Goal: Information Seeking & Learning: Find specific page/section

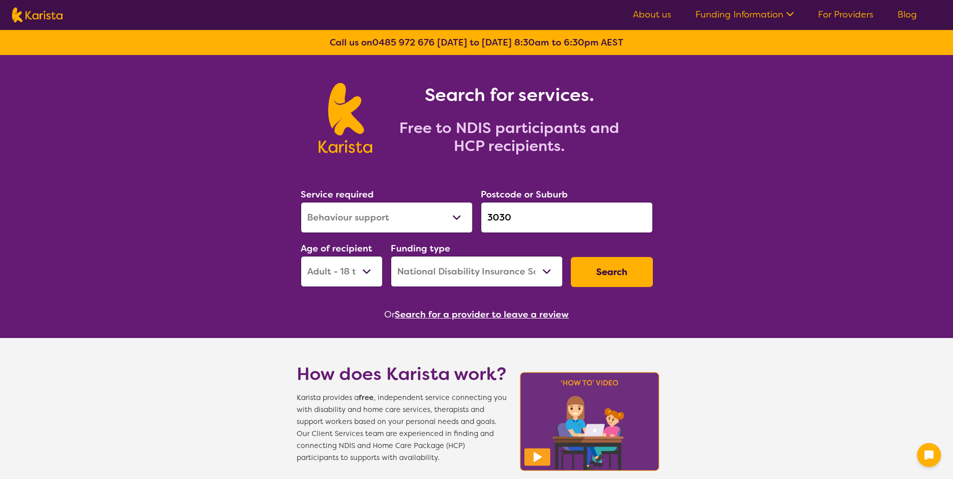
select select "Behaviour support"
select select "AD"
select select "NDIS"
click at [452, 215] on select "Allied Health Assistant Assessment ([MEDICAL_DATA] or [MEDICAL_DATA]) Behaviour…" at bounding box center [387, 217] width 172 height 31
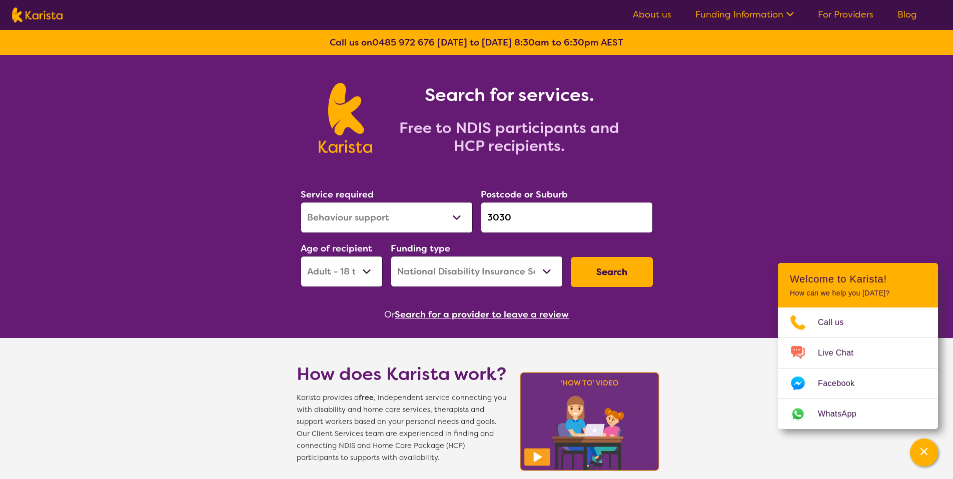
select select "[MEDICAL_DATA]"
click at [301, 202] on select "Allied Health Assistant Assessment ([MEDICAL_DATA] or [MEDICAL_DATA]) Behaviour…" at bounding box center [387, 217] width 172 height 31
click at [372, 268] on select "Early Childhood - 0 to 9 Child - 10 to 11 Adolescent - 12 to 17 Adult - 18 to 6…" at bounding box center [342, 271] width 82 height 31
click at [301, 256] on select "Early Childhood - 0 to 9 Child - 10 to 11 Adolescent - 12 to 17 Adult - 18 to 6…" at bounding box center [342, 271] width 82 height 31
click at [527, 216] on input "3030" at bounding box center [567, 217] width 172 height 31
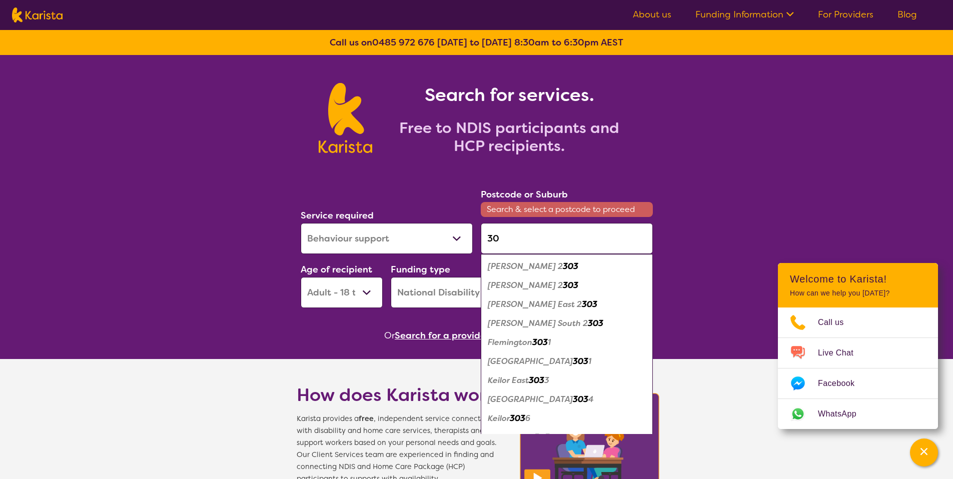
type input "3"
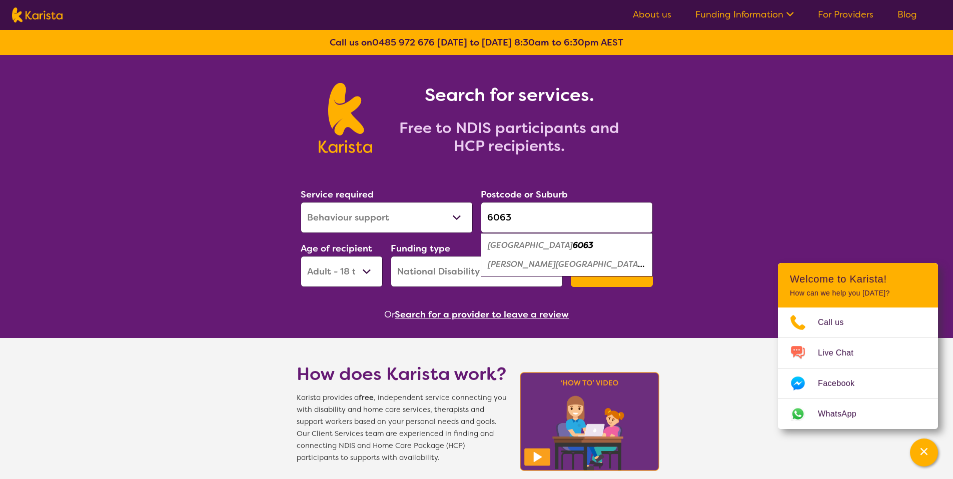
type input "6063"
click at [551, 266] on em "[PERSON_NAME][GEOGRAPHIC_DATA]" at bounding box center [566, 264] width 157 height 11
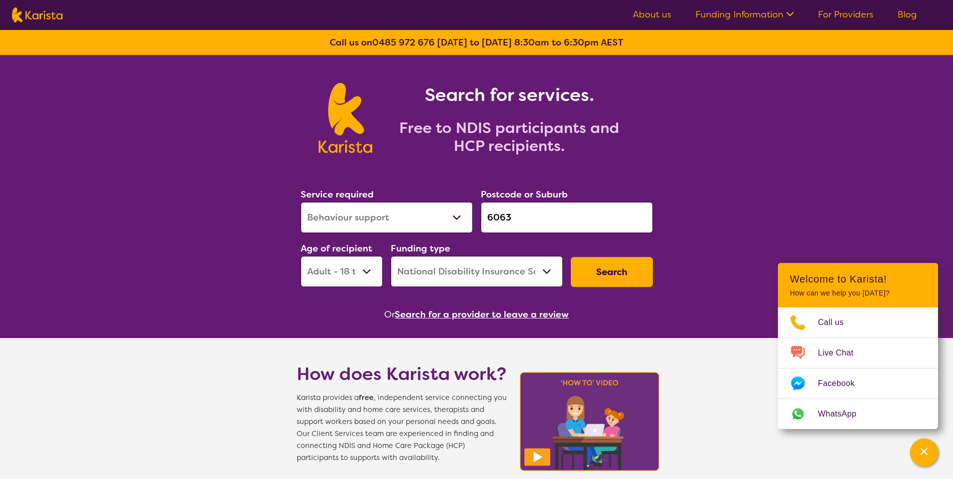
click at [603, 271] on button "Search" at bounding box center [612, 272] width 82 height 30
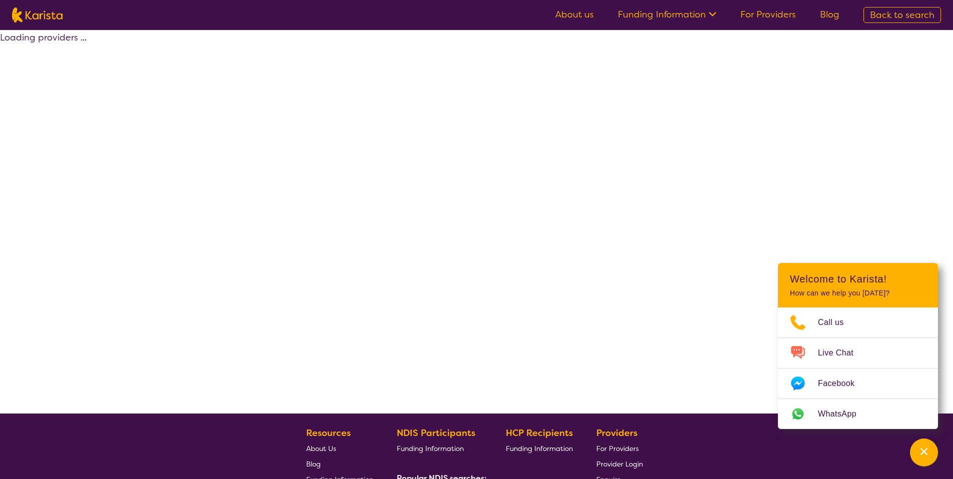
select select "by_score"
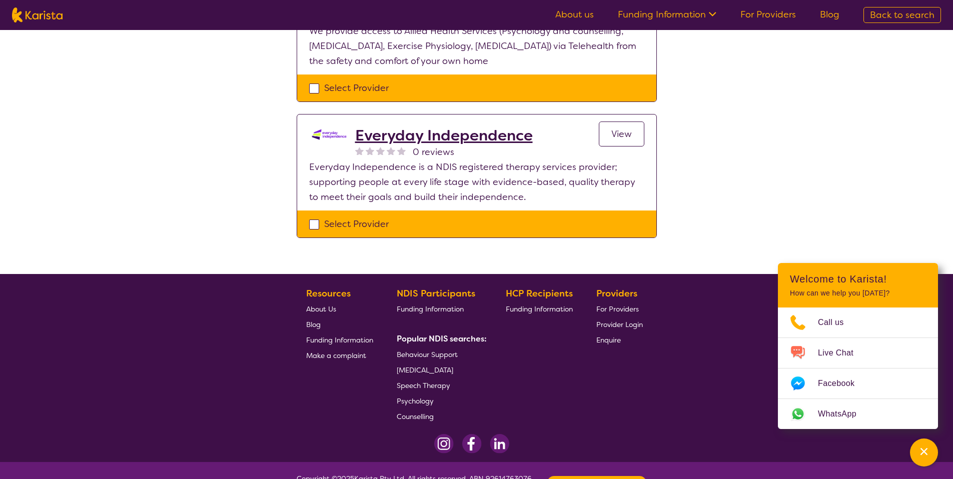
scroll to position [476, 0]
